Goal: Task Accomplishment & Management: Manage account settings

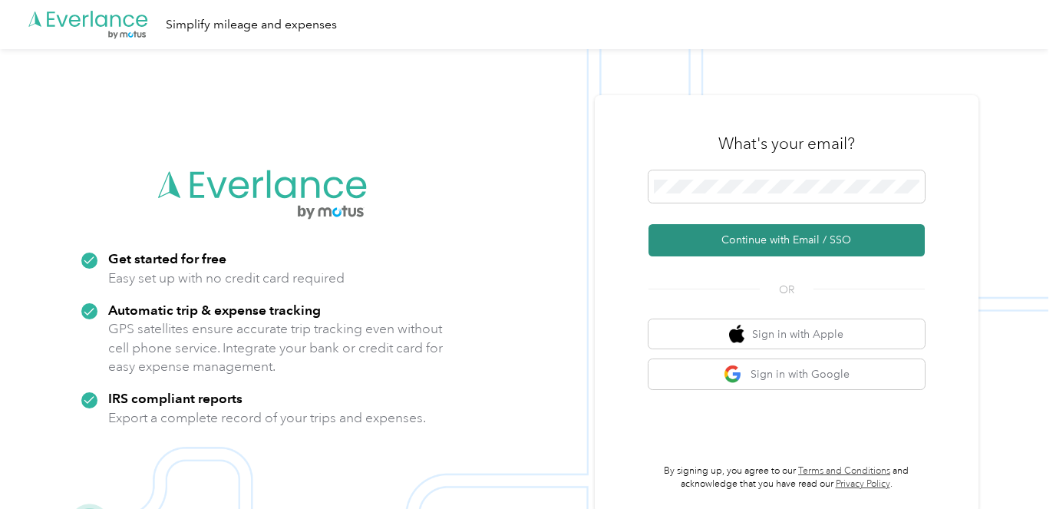
click at [763, 244] on button "Continue with Email / SSO" at bounding box center [786, 240] width 276 height 32
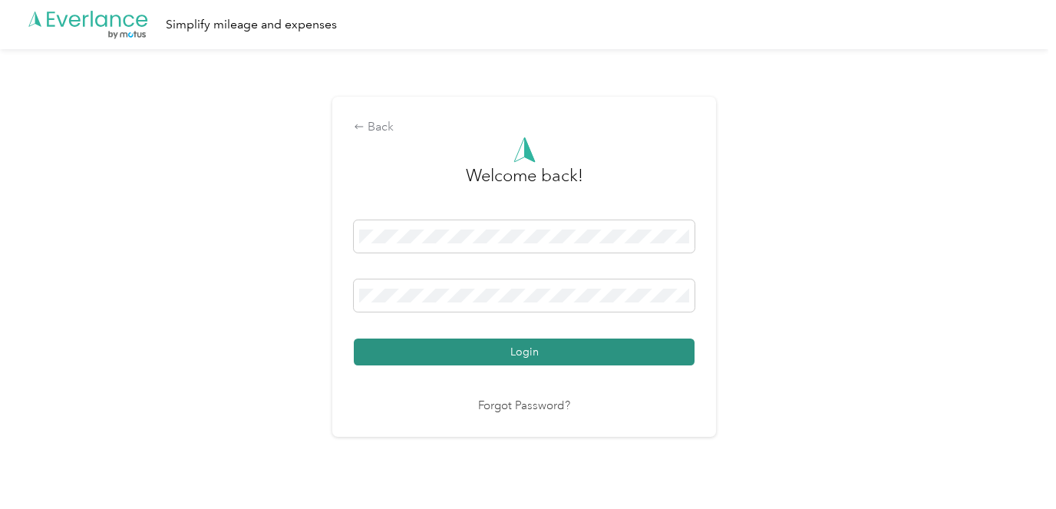
click at [586, 348] on button "Login" at bounding box center [524, 351] width 341 height 27
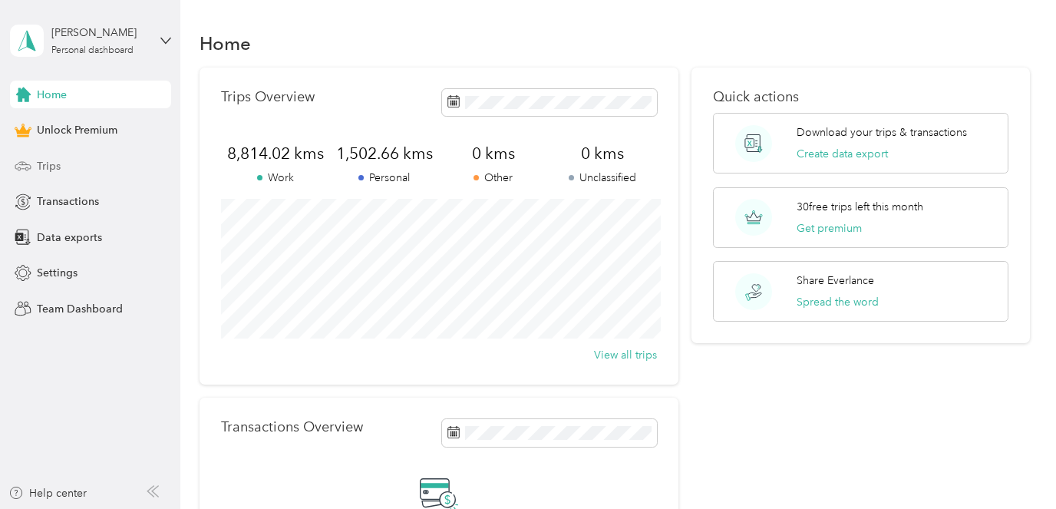
click at [53, 166] on span "Trips" at bounding box center [49, 166] width 24 height 16
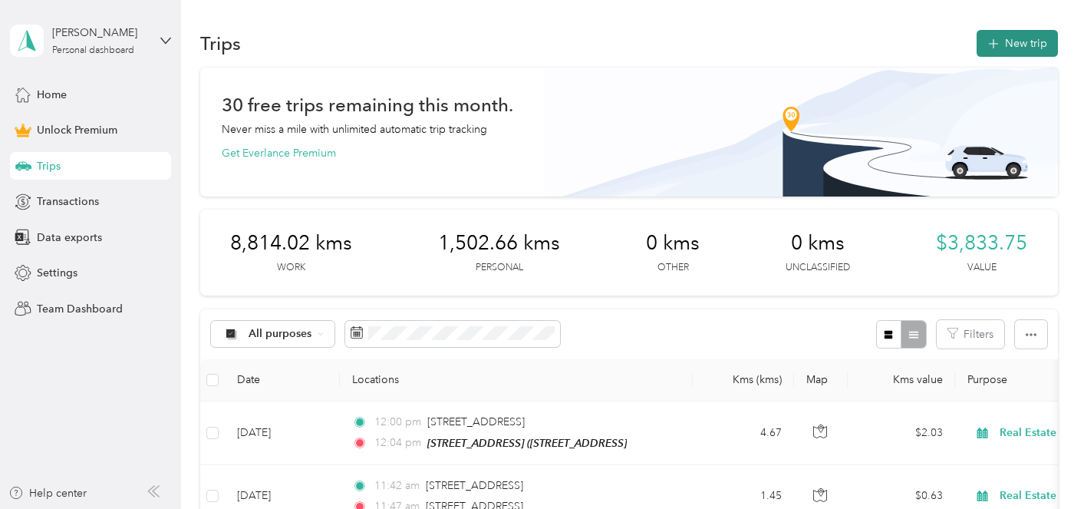
click at [1042, 38] on button "New trip" at bounding box center [1017, 43] width 81 height 27
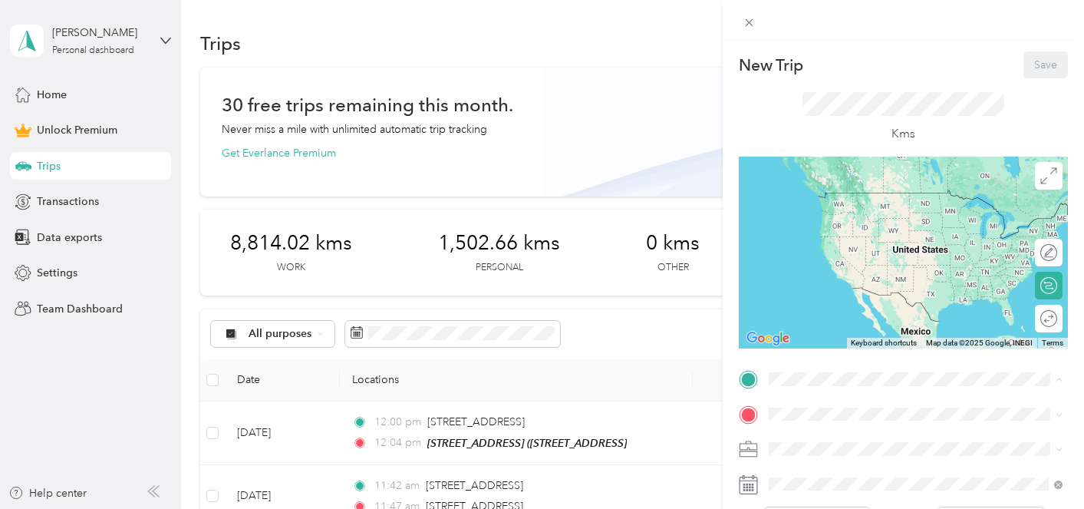
click at [879, 215] on span "[STREET_ADDRESS]" at bounding box center [846, 215] width 97 height 13
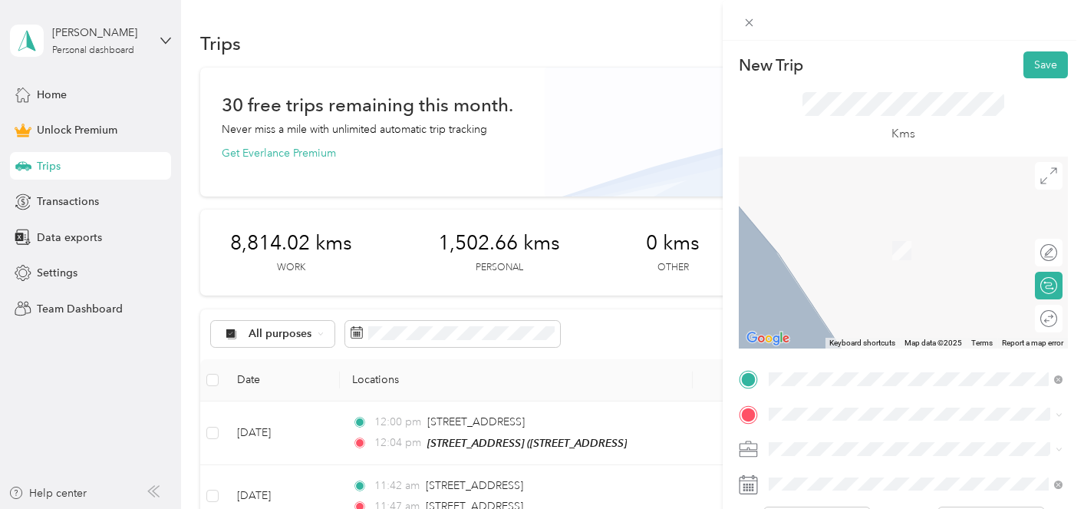
click at [896, 308] on span "[STREET_ADDRESS]" at bounding box center [846, 302] width 97 height 14
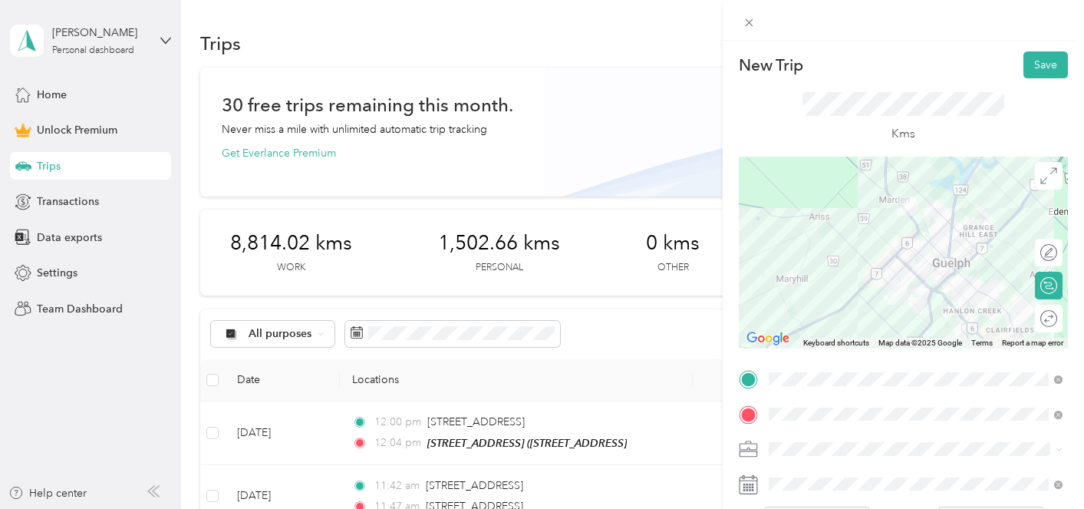
click at [852, 290] on li "Real Estate" at bounding box center [916, 287] width 305 height 27
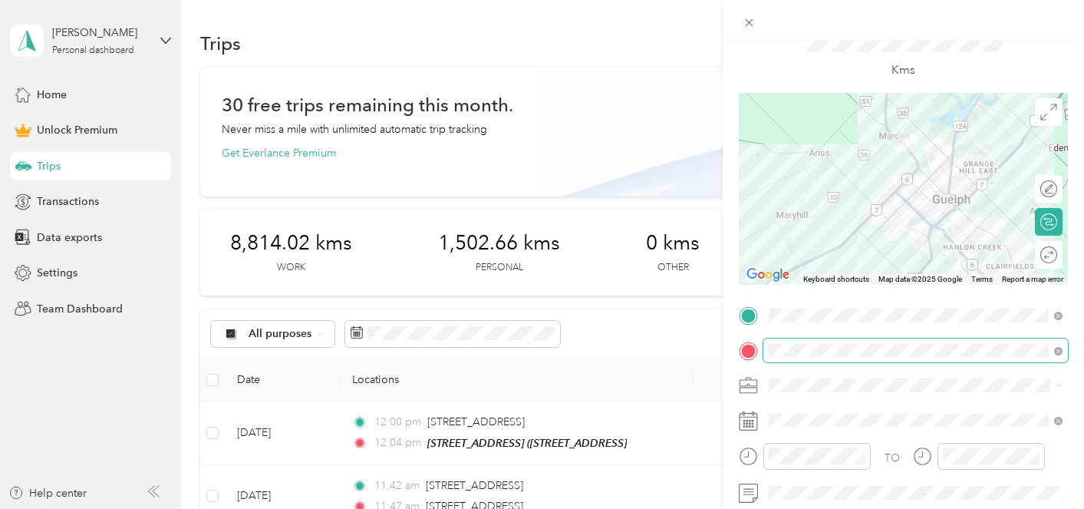
scroll to position [84, 0]
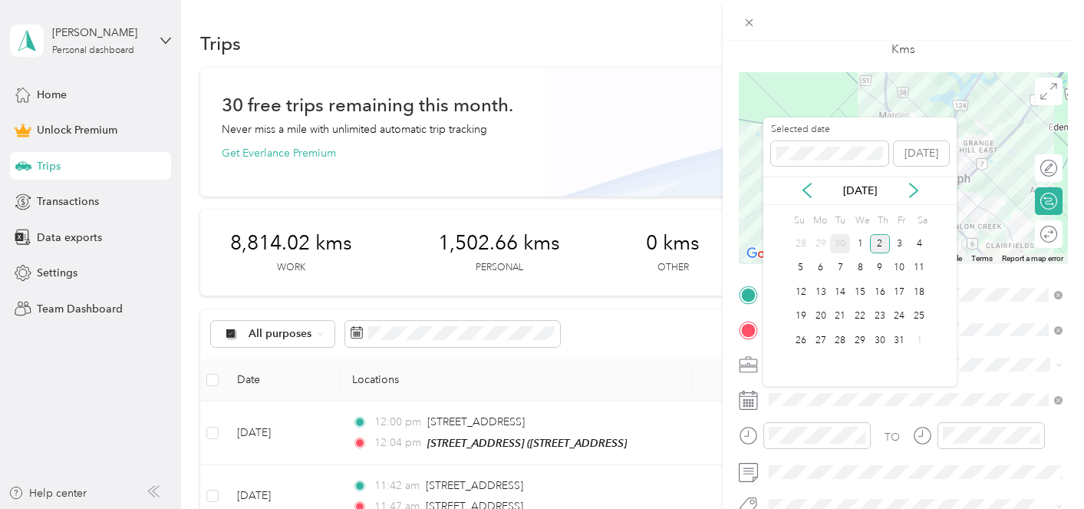
click at [840, 241] on div "30" at bounding box center [840, 243] width 20 height 19
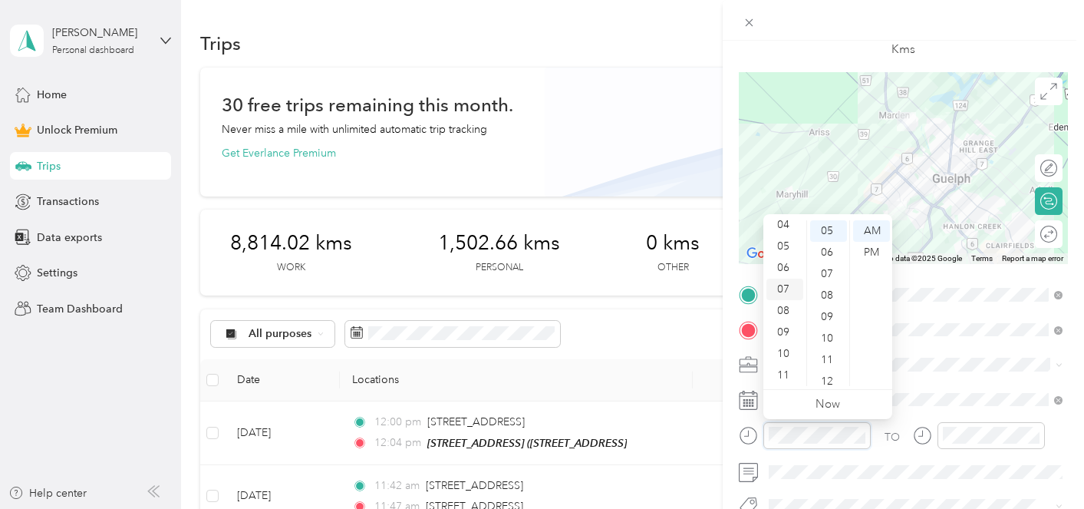
scroll to position [0, 0]
click at [784, 252] on div "01" at bounding box center [785, 252] width 37 height 21
click at [875, 254] on div "PM" at bounding box center [871, 252] width 37 height 21
click at [822, 337] on div "27" at bounding box center [828, 338] width 37 height 21
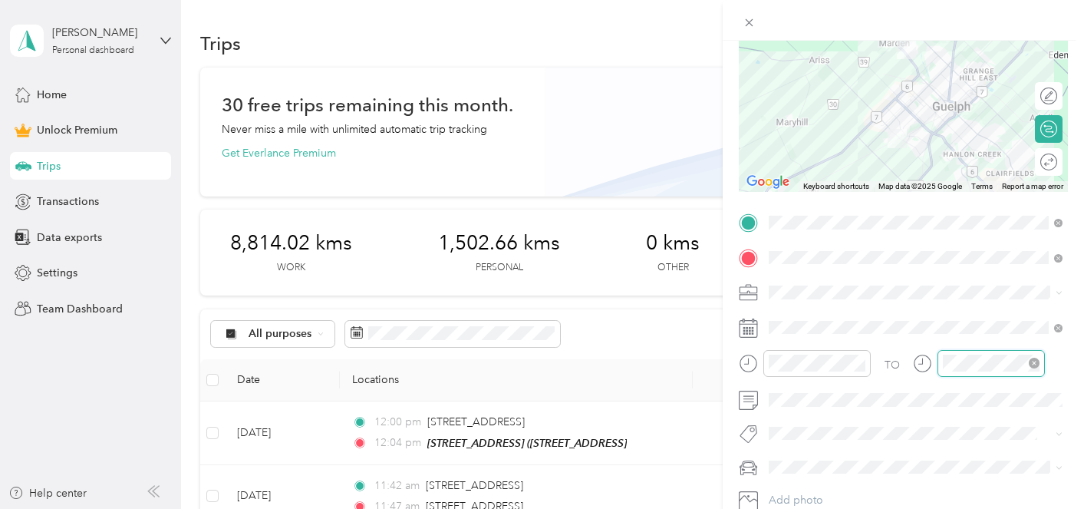
scroll to position [107, 0]
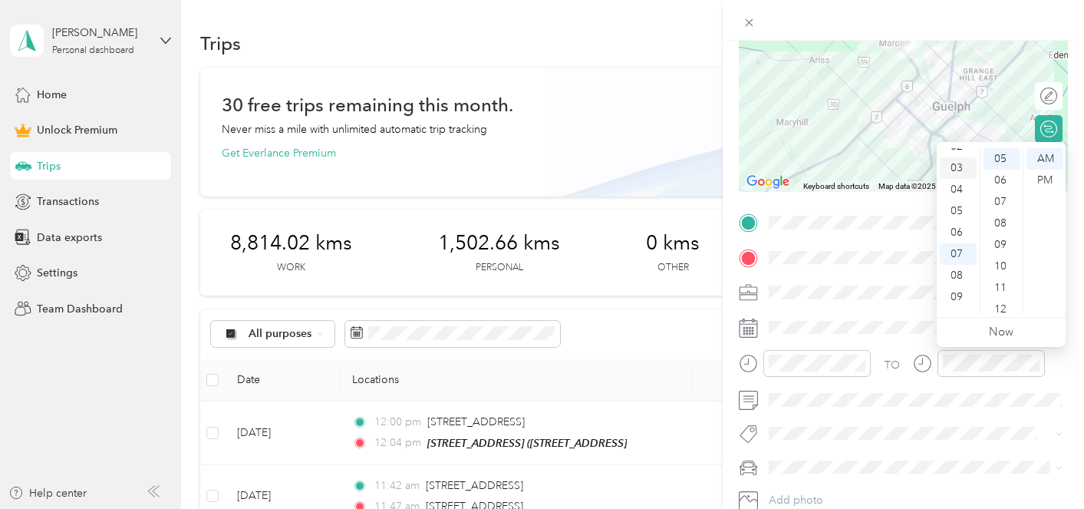
click at [962, 170] on div "03" at bounding box center [958, 167] width 37 height 21
click at [1042, 183] on div "PM" at bounding box center [1045, 180] width 37 height 21
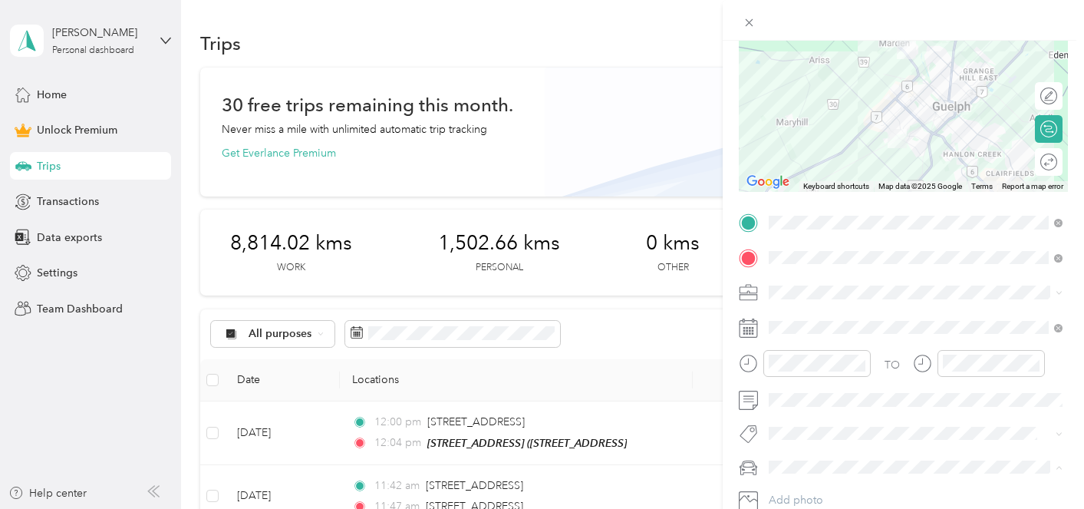
click at [846, 490] on div "Rogue" at bounding box center [915, 494] width 283 height 16
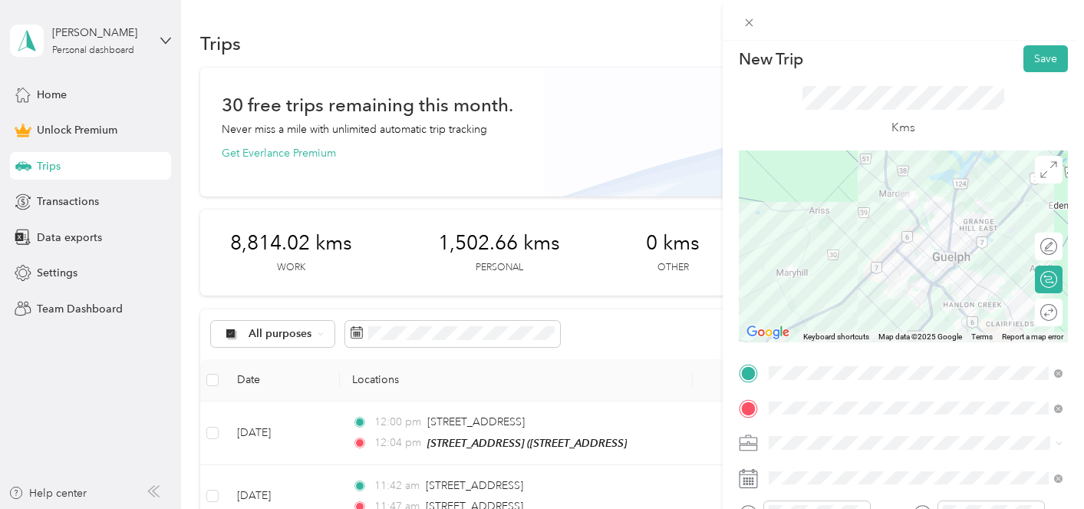
scroll to position [0, 0]
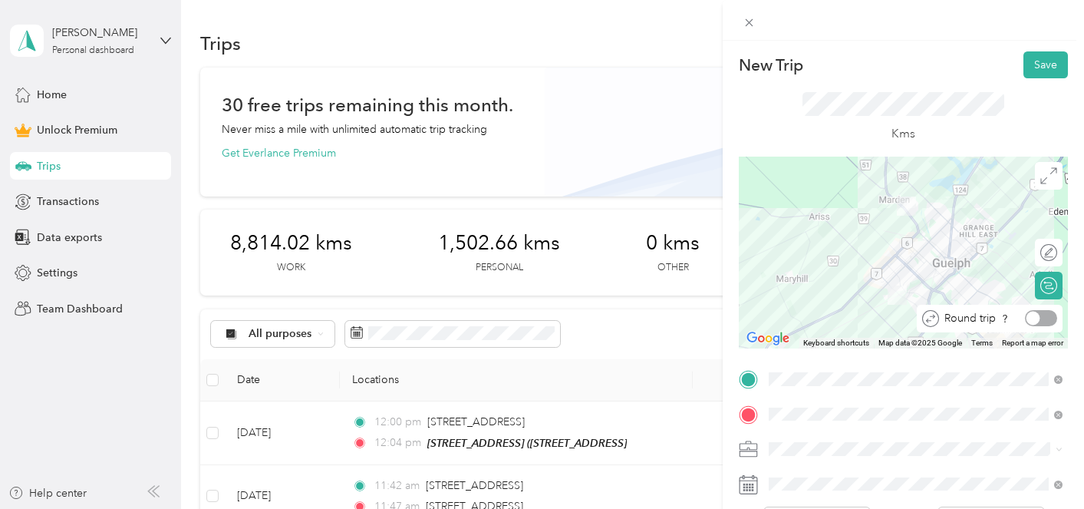
click at [1047, 322] on div at bounding box center [1041, 318] width 32 height 16
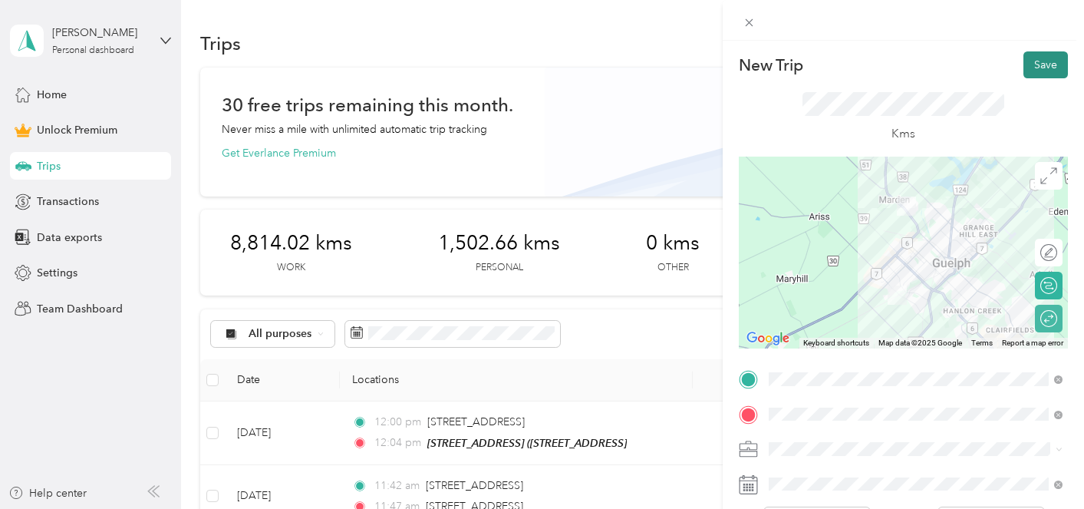
click at [1050, 59] on button "Save" at bounding box center [1046, 64] width 45 height 27
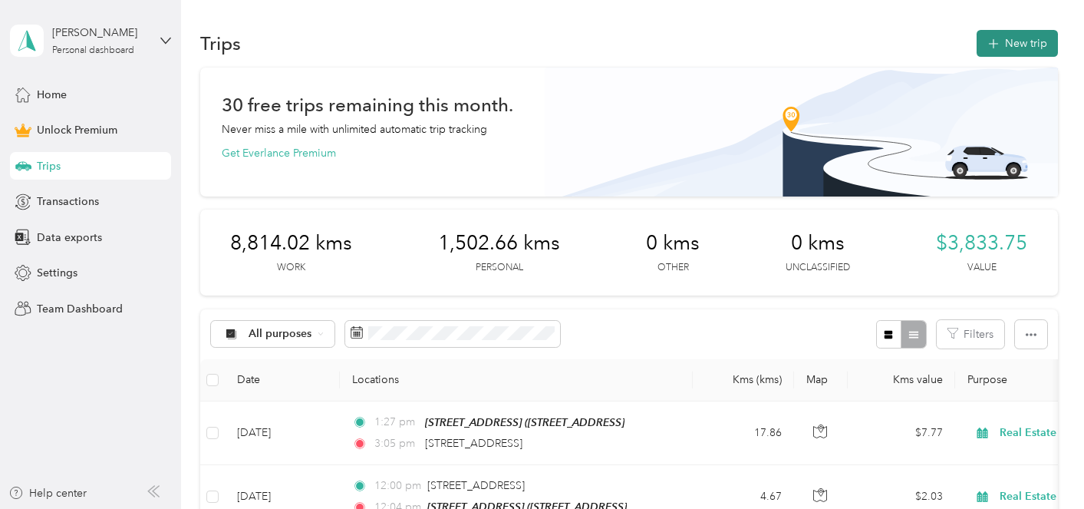
click at [1015, 41] on button "New trip" at bounding box center [1017, 43] width 81 height 27
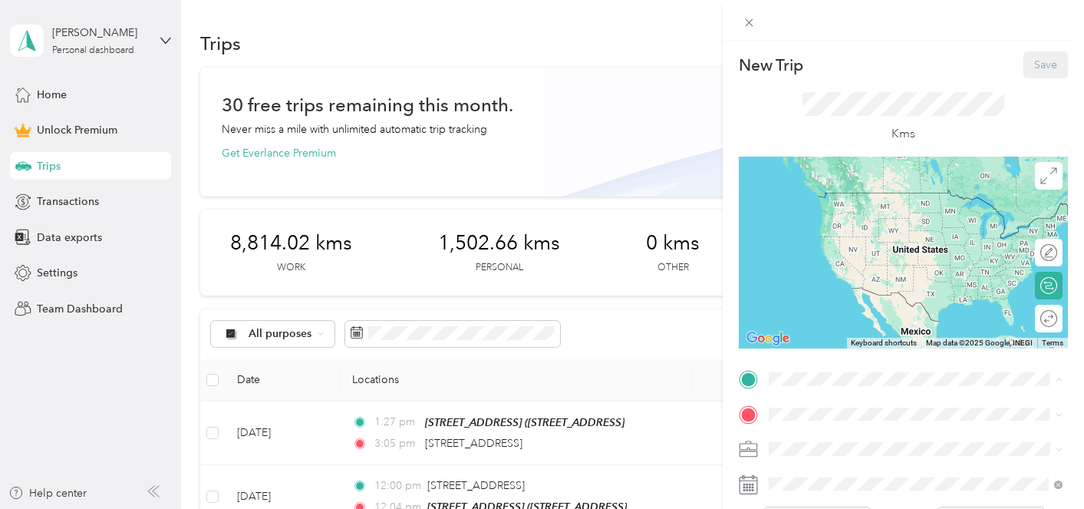
click at [901, 223] on div "[STREET_ADDRESS]" at bounding box center [849, 207] width 103 height 32
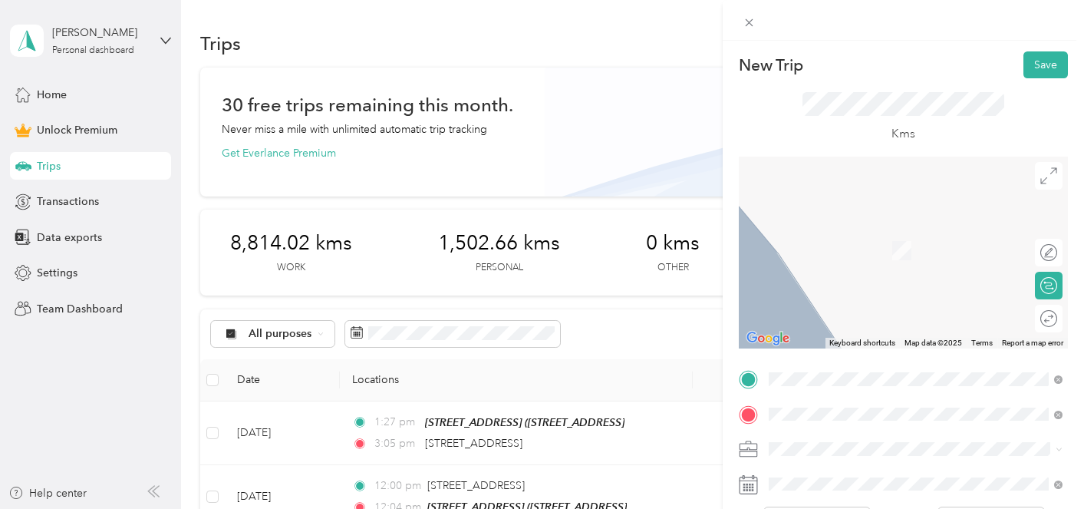
click at [872, 315] on span "[STREET_ADDRESS]" at bounding box center [846, 308] width 97 height 14
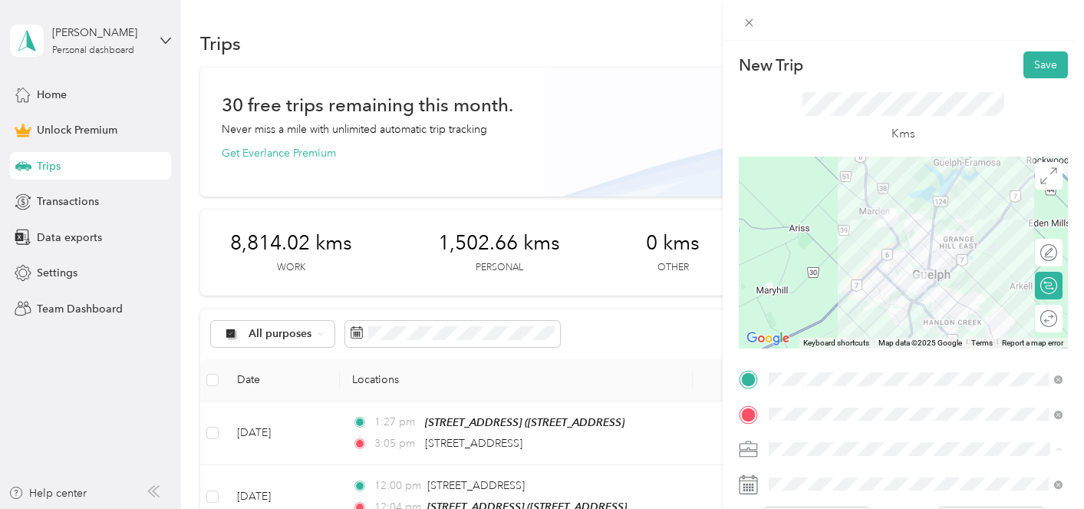
click at [897, 292] on li "Real Estate" at bounding box center [916, 287] width 305 height 27
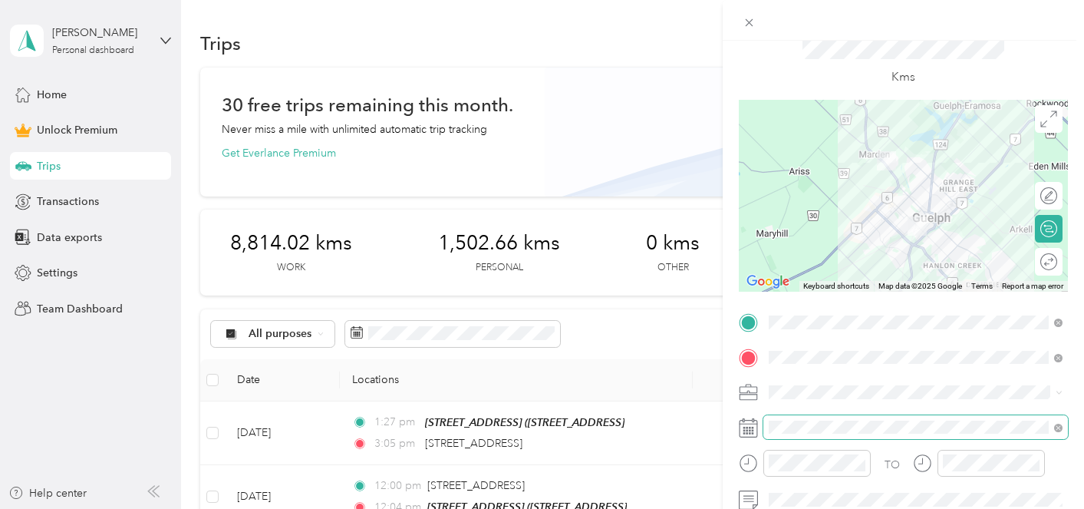
scroll to position [84, 0]
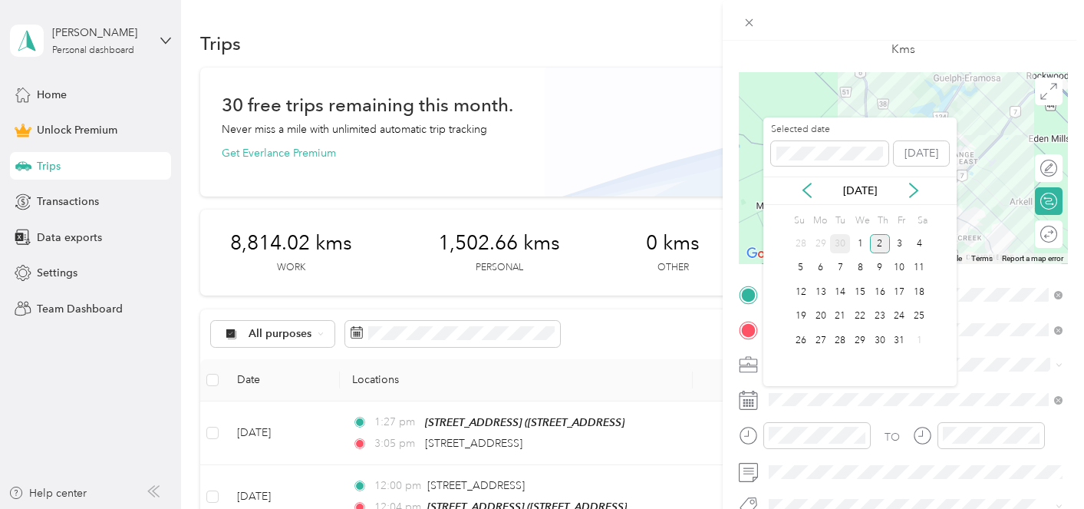
click at [844, 246] on div "30" at bounding box center [840, 243] width 20 height 19
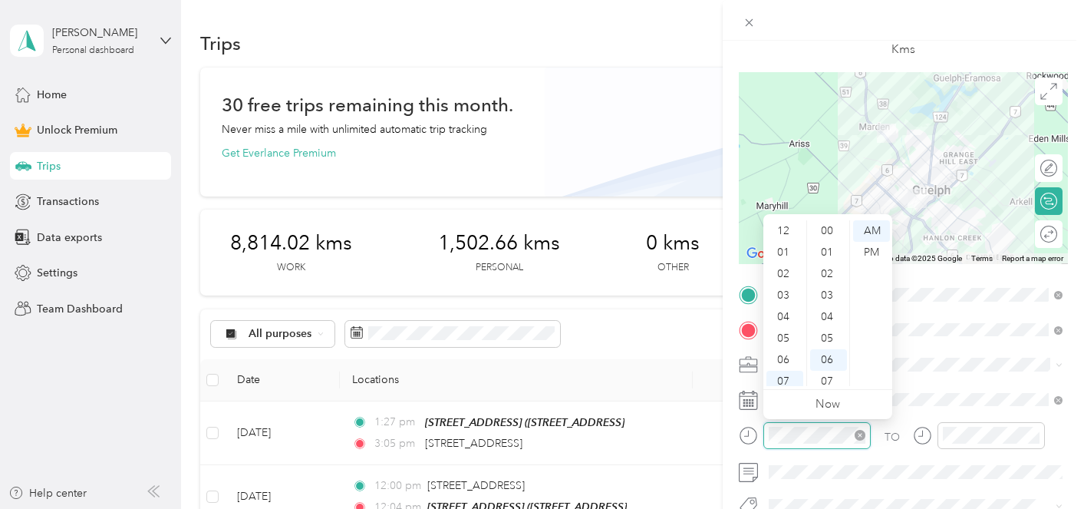
scroll to position [92, 0]
click at [791, 248] on div "05" at bounding box center [785, 246] width 37 height 21
click at [830, 338] on div "11" at bounding box center [828, 338] width 37 height 21
click at [865, 254] on div "PM" at bounding box center [871, 252] width 37 height 21
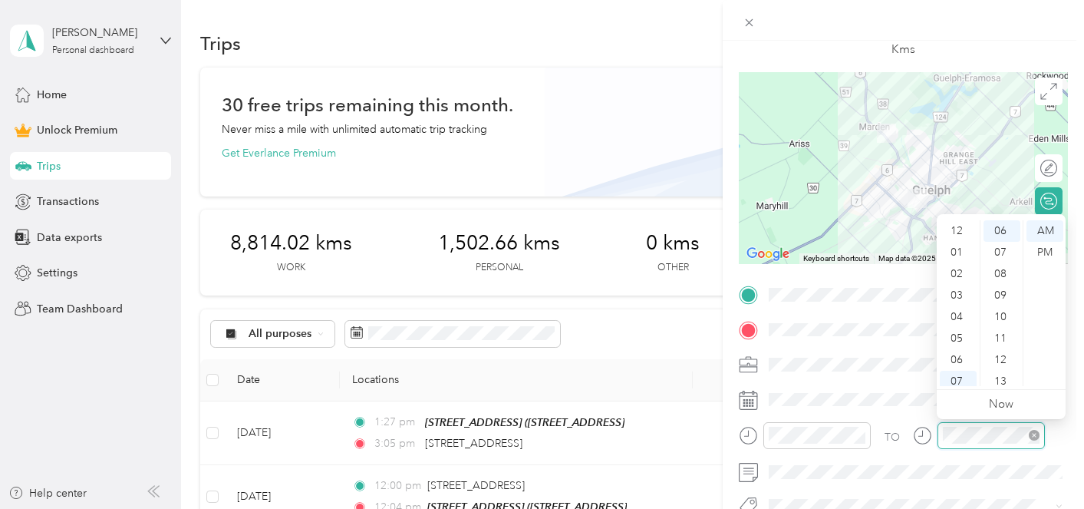
scroll to position [92, 0]
click at [955, 266] on div "06" at bounding box center [958, 267] width 37 height 21
click at [1043, 251] on div "PM" at bounding box center [1045, 252] width 37 height 21
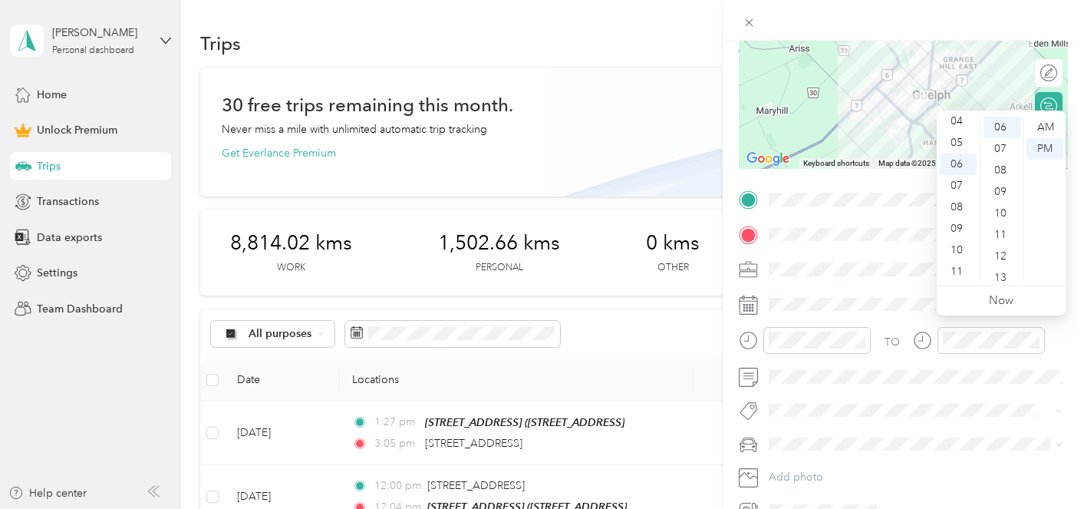
scroll to position [215, 0]
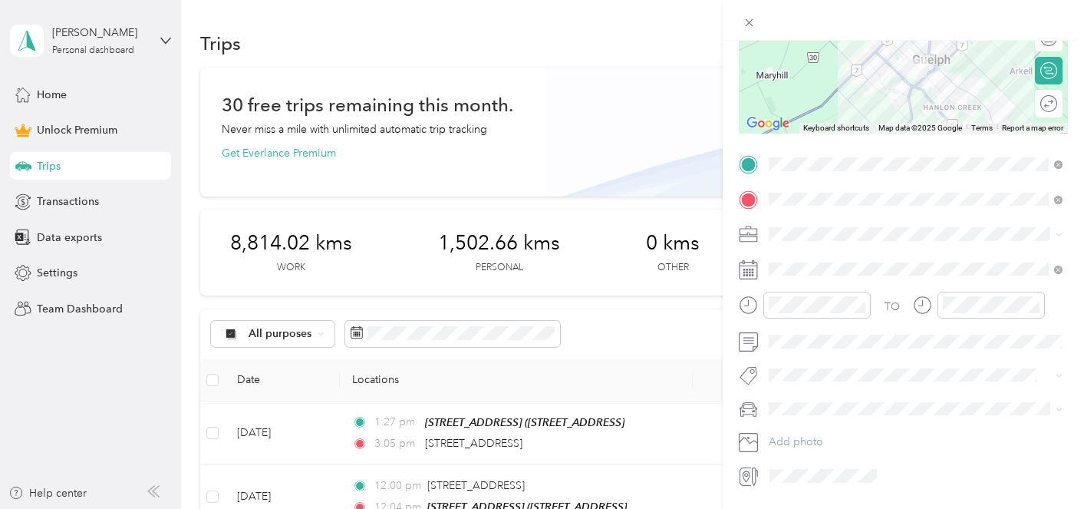
click at [899, 436] on li "Rogue" at bounding box center [916, 435] width 305 height 27
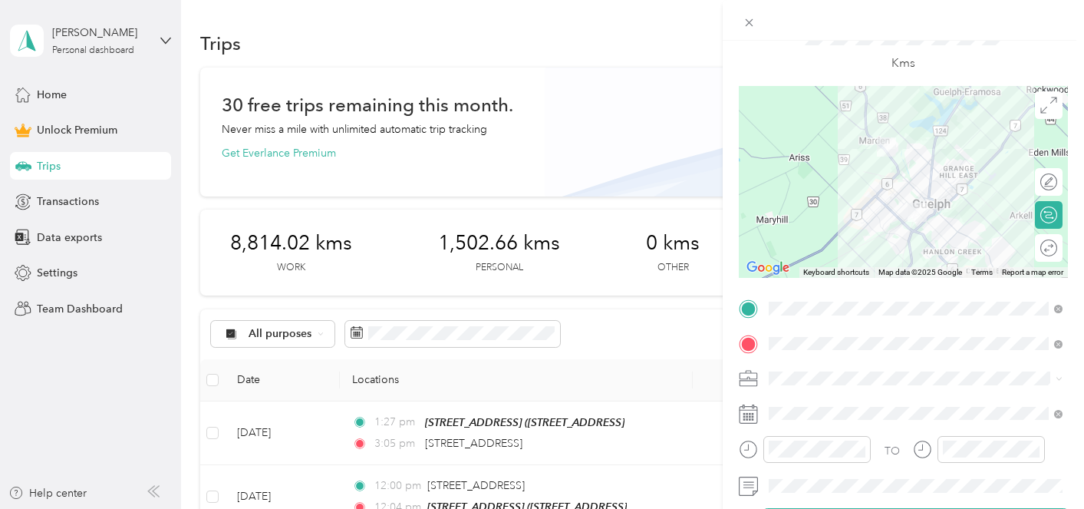
scroll to position [0, 0]
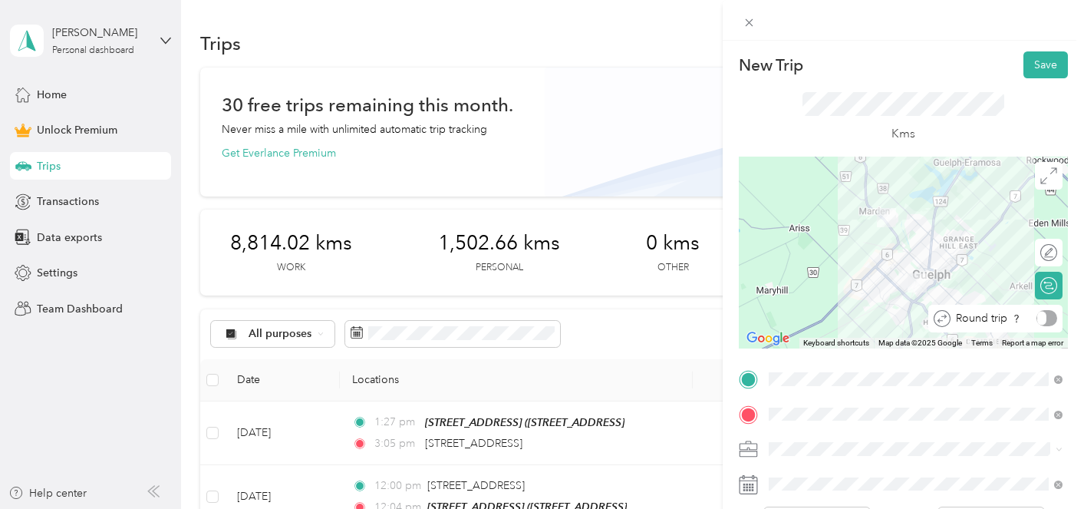
click at [1051, 320] on div "Round trip" at bounding box center [1004, 318] width 107 height 16
click at [1051, 317] on div at bounding box center [1041, 318] width 32 height 16
click at [1041, 65] on button "Save" at bounding box center [1046, 64] width 45 height 27
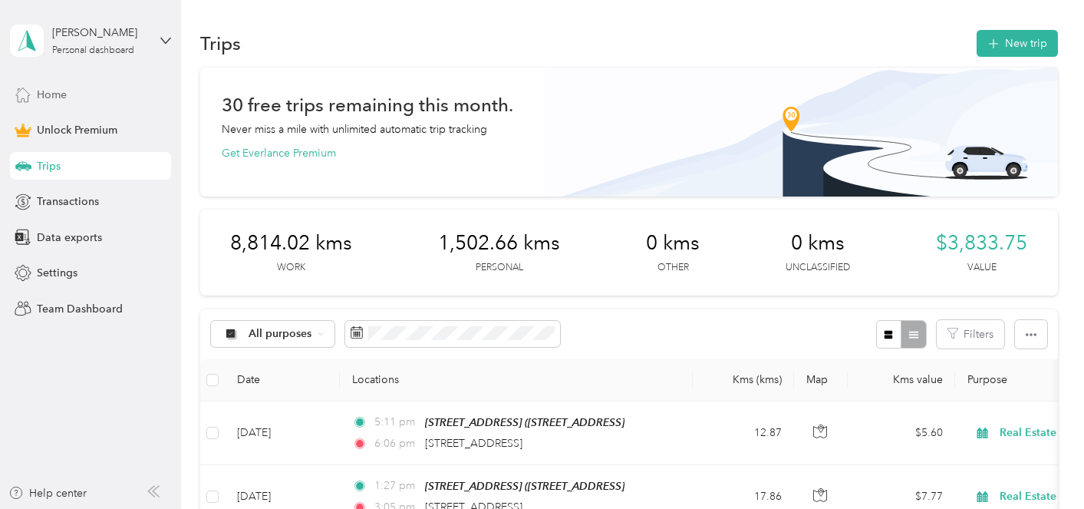
click at [95, 98] on div "Home" at bounding box center [90, 95] width 161 height 28
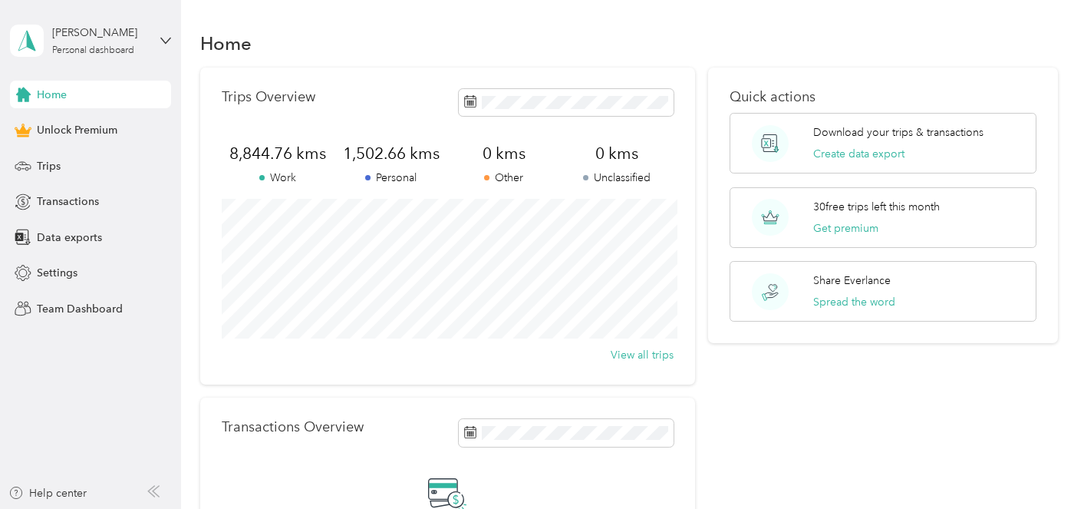
click at [693, 35] on div "Home" at bounding box center [629, 43] width 858 height 32
